Goal: Task Accomplishment & Management: Use online tool/utility

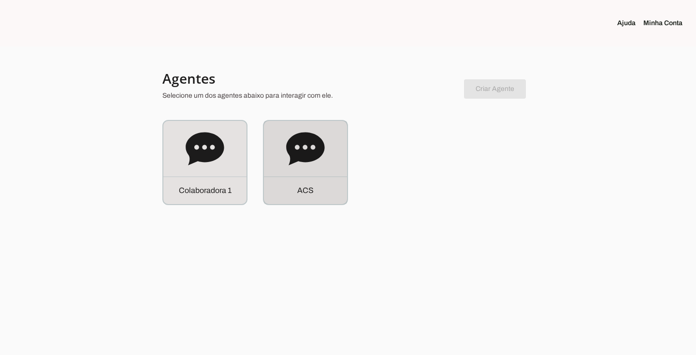
click at [271, 137] on div "A C S" at bounding box center [305, 162] width 83 height 83
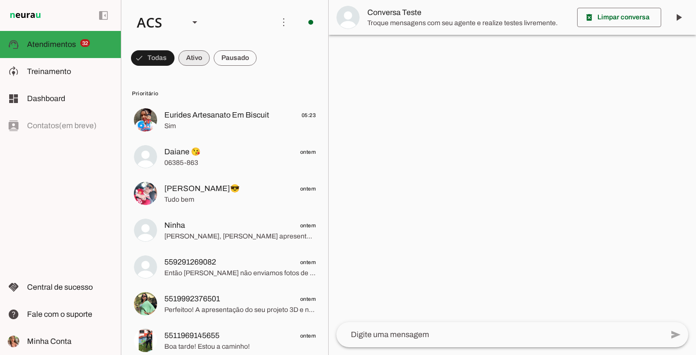
click at [174, 60] on span at bounding box center [152, 57] width 43 height 23
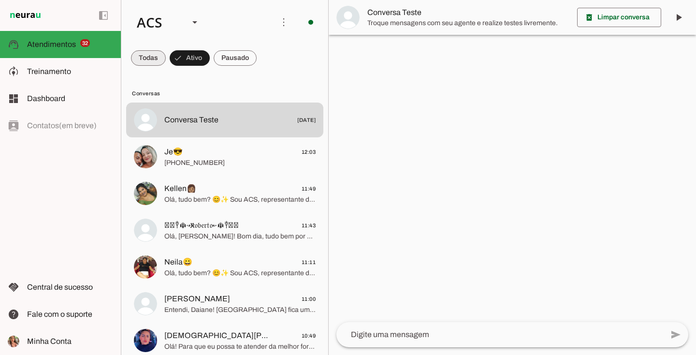
click at [160, 52] on span at bounding box center [148, 57] width 35 height 23
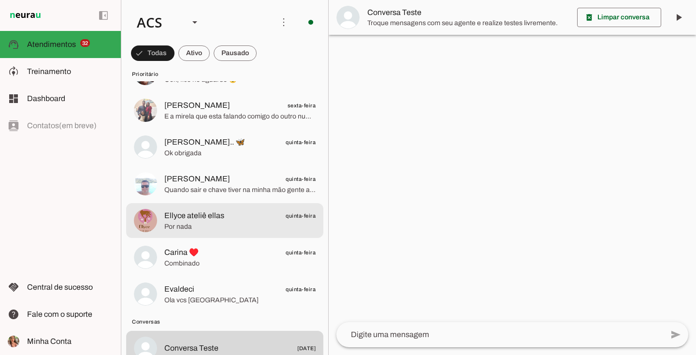
scroll to position [1256, 0]
